Goal: Information Seeking & Learning: Learn about a topic

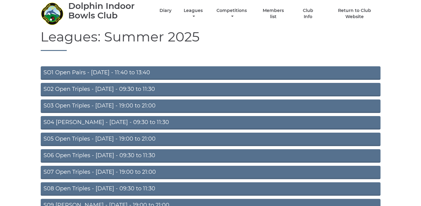
scroll to position [53, 0]
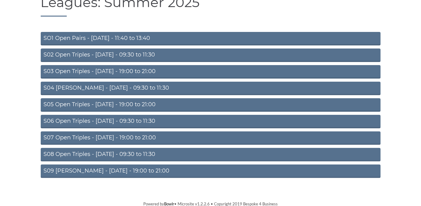
click at [113, 168] on link "S09 Aussie Pairs - Friday - 19:00 to 21:00" at bounding box center [211, 170] width 340 height 13
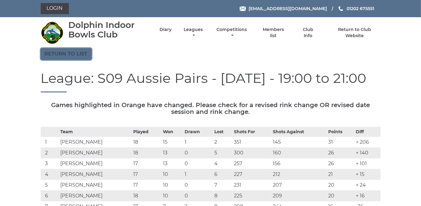
click at [75, 51] on link "Return to list" at bounding box center [66, 54] width 51 height 12
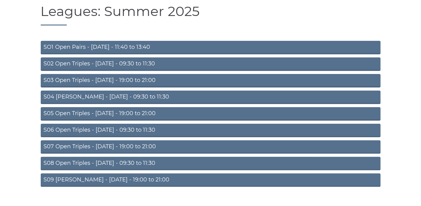
scroll to position [53, 0]
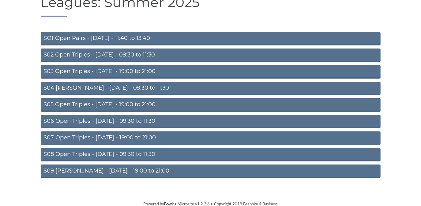
click at [130, 69] on link "S03 Open Triples - Tuesday - 19:00 to 21:00" at bounding box center [211, 71] width 340 height 13
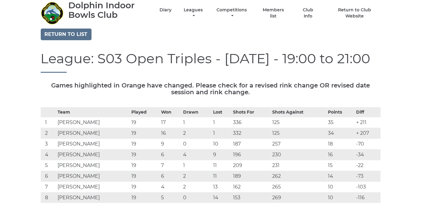
scroll to position [28, 0]
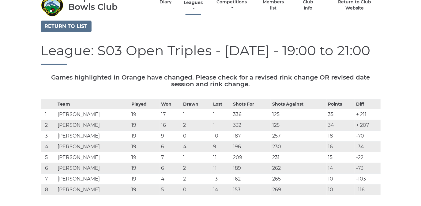
click at [196, 1] on link "Leagues" at bounding box center [193, 6] width 22 height 12
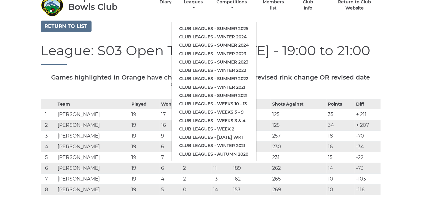
click at [126, 26] on div "Return to list" at bounding box center [210, 27] width 349 height 13
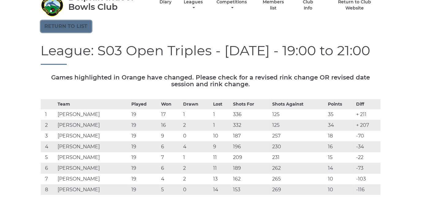
click at [59, 27] on link "Return to list" at bounding box center [66, 27] width 51 height 12
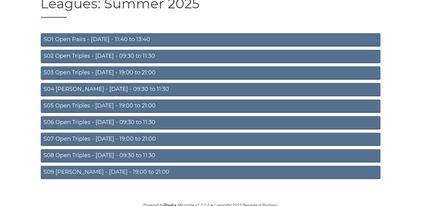
scroll to position [53, 0]
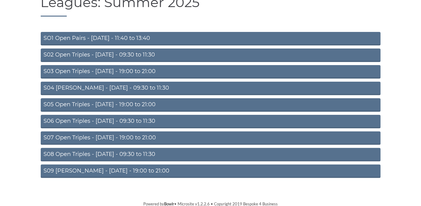
click at [131, 168] on link "S09 [PERSON_NAME] - [DATE] - 19:00 to 21:00" at bounding box center [211, 170] width 340 height 13
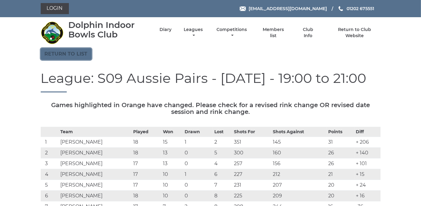
click at [58, 51] on link "Return to list" at bounding box center [66, 54] width 51 height 12
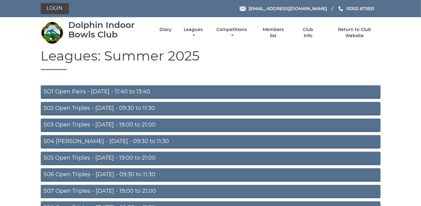
click at [112, 153] on link "S05 Open Triples - [DATE] - 19:00 to 21:00" at bounding box center [211, 157] width 340 height 13
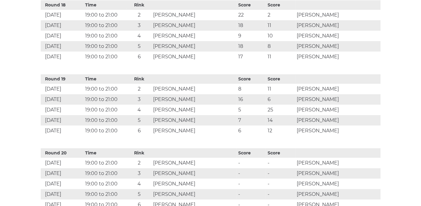
scroll to position [1587, 0]
